Goal: Contribute content: Add original content to the website for others to see

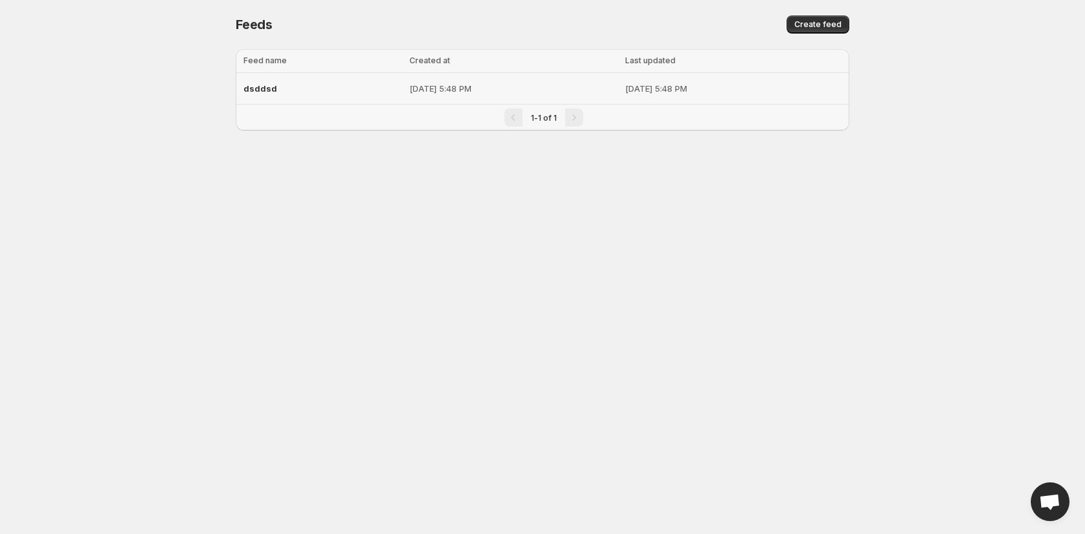
click at [260, 95] on div "dsddsd" at bounding box center [322, 88] width 158 height 23
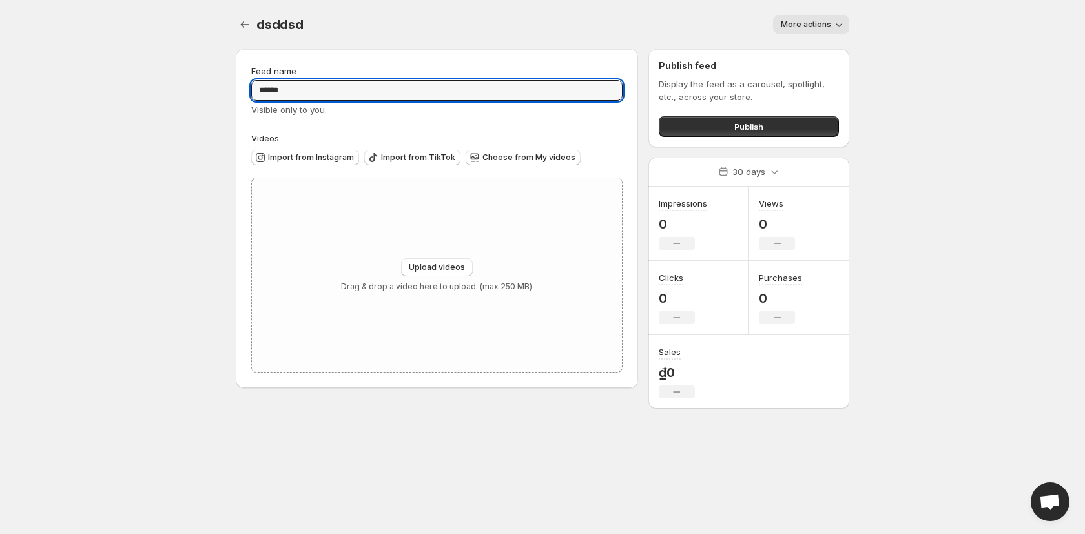
click at [260, 87] on input "******" at bounding box center [436, 90] width 371 height 21
click at [423, 269] on span "Upload videos" at bounding box center [437, 267] width 56 height 10
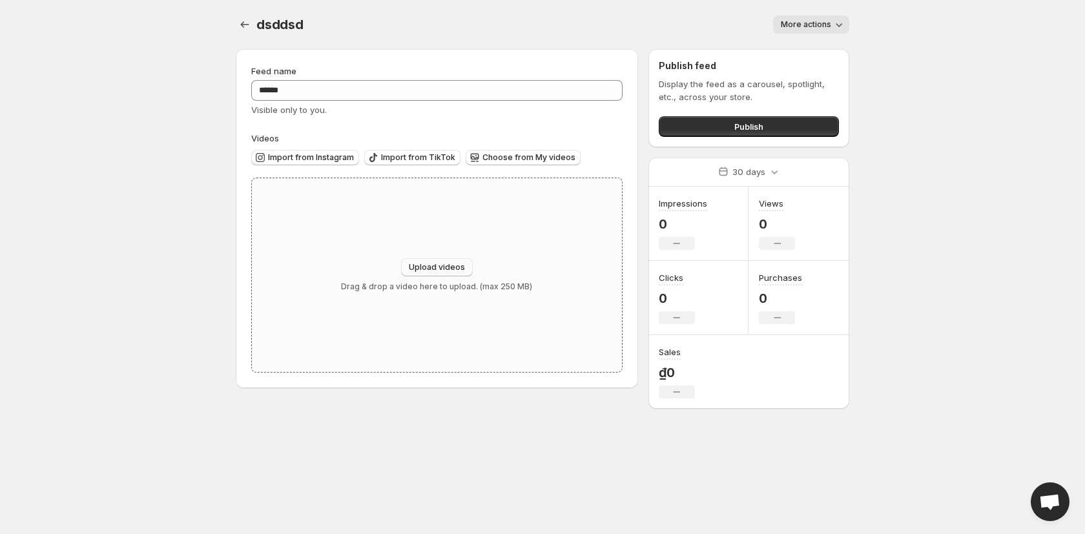
type input "**********"
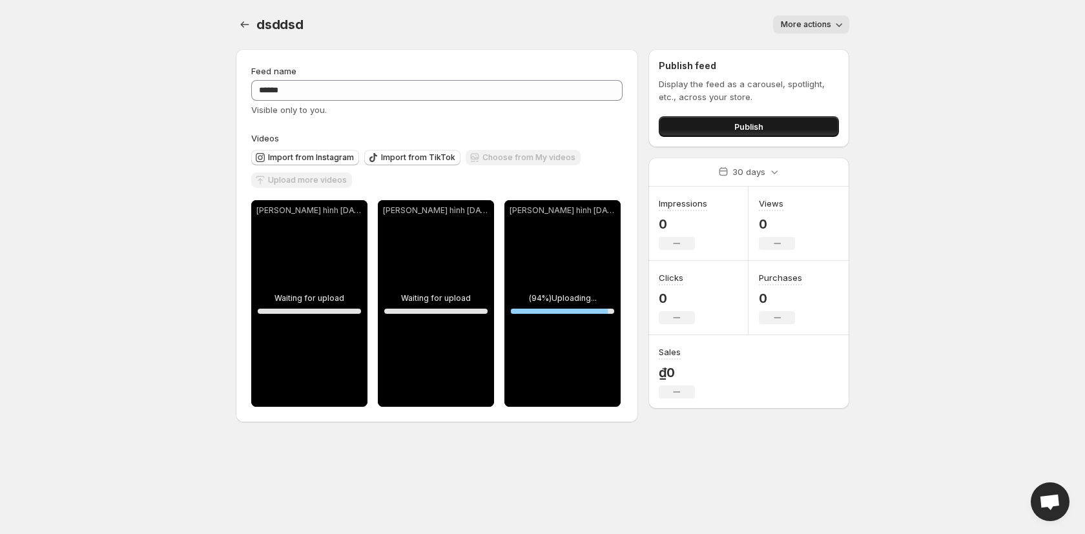
click at [728, 132] on button "Publish" at bounding box center [749, 126] width 180 height 21
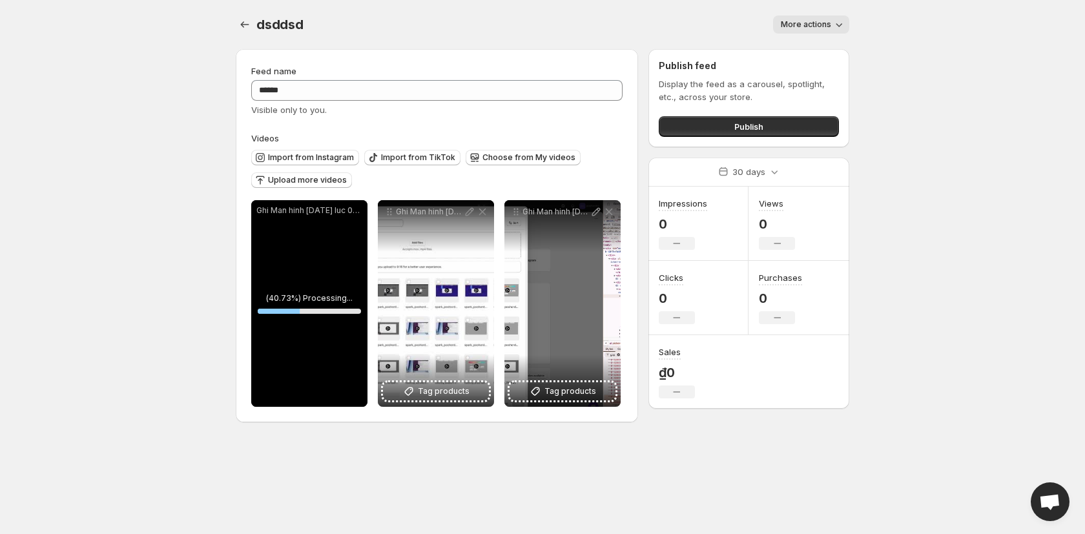
click at [337, 314] on div "Ghi Man hinh [DATE] luc 085916" at bounding box center [309, 303] width 116 height 207
click at [307, 268] on div "Ghi Man hinh [DATE] luc 085916" at bounding box center [309, 303] width 116 height 207
click at [291, 238] on div "Ghi Man hinh [DATE] luc 085916" at bounding box center [309, 303] width 116 height 207
click at [783, 122] on button "Publish" at bounding box center [749, 126] width 180 height 21
click at [778, 128] on button "Publish" at bounding box center [749, 126] width 180 height 21
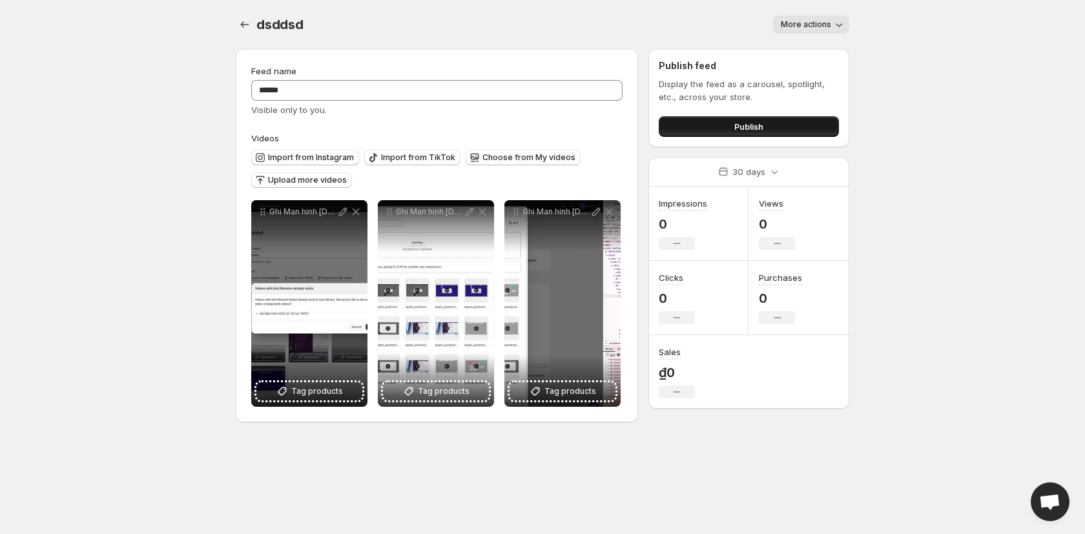
click at [776, 125] on button "Publish" at bounding box center [749, 126] width 180 height 21
click at [741, 129] on span "Publish" at bounding box center [748, 126] width 29 height 13
click at [702, 128] on button "Publish" at bounding box center [749, 126] width 180 height 21
